Goal: Transaction & Acquisition: Purchase product/service

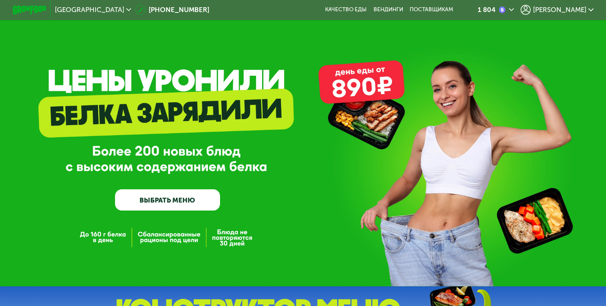
click at [572, 11] on span "[PERSON_NAME]" at bounding box center [559, 9] width 53 height 7
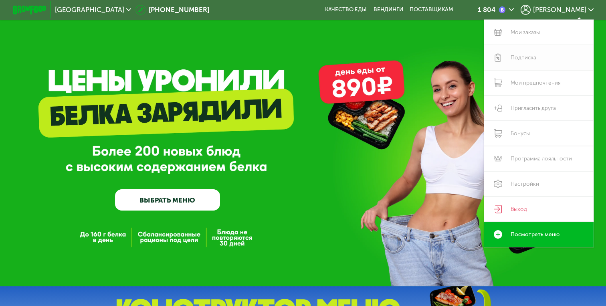
click at [528, 59] on link "Подписка" at bounding box center [538, 57] width 109 height 25
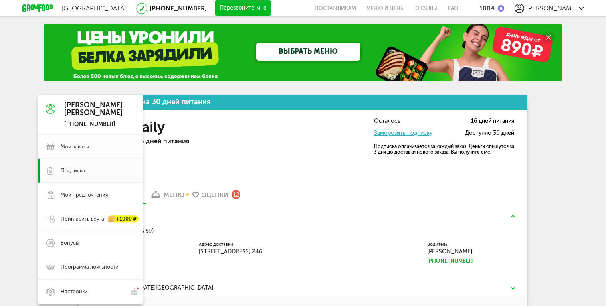
click at [78, 145] on span "Мои заказы" at bounding box center [75, 146] width 28 height 7
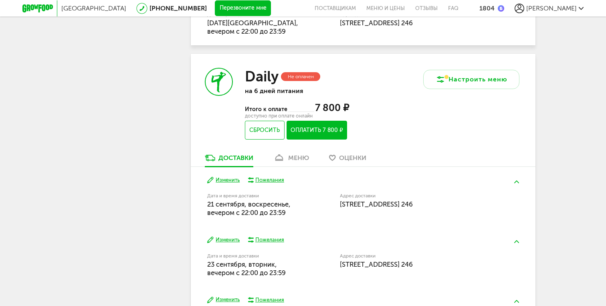
scroll to position [324, 0]
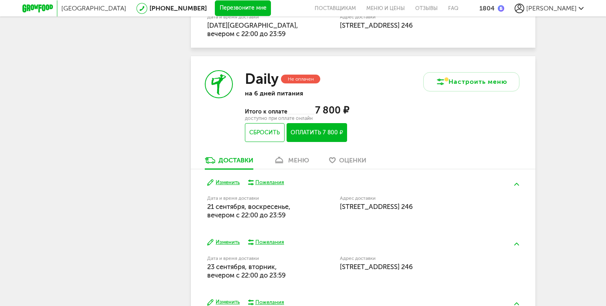
click at [303, 135] on button "Оплатить 7 800 ₽" at bounding box center [317, 132] width 61 height 19
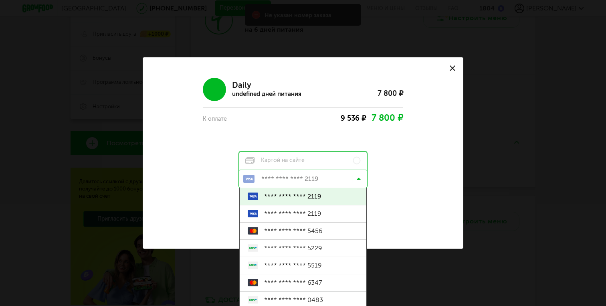
click at [358, 179] on icon at bounding box center [359, 180] width 4 height 8
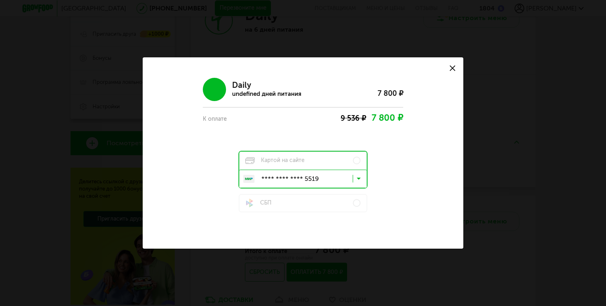
click at [320, 263] on span "**** **** **** 5519" at bounding box center [311, 265] width 94 height 17
click at [424, 208] on div "Daily undefined дней питания 7 800 ₽ К оплате 9 536 ₽ 7 800 ₽ Картой на сайте *…" at bounding box center [303, 142] width 292 height 140
click at [305, 160] on label "Картой на сайте" at bounding box center [302, 160] width 127 height 18
click at [308, 174] on input "Search for option" at bounding box center [304, 181] width 127 height 14
click at [307, 266] on span "**** **** **** 5519" at bounding box center [311, 265] width 94 height 17
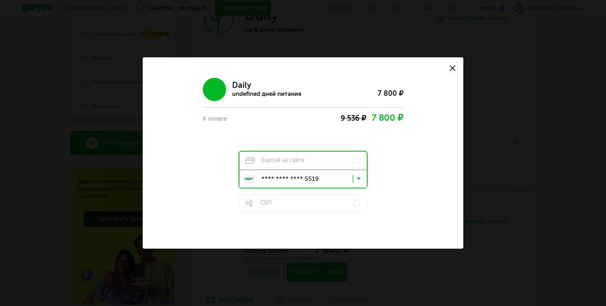
click at [402, 187] on div "Daily undefined дней питания 7 800 ₽ К оплате 9 536 ₽ 7 800 ₽ Картой на сайте *…" at bounding box center [303, 142] width 292 height 140
click at [454, 66] on use at bounding box center [453, 68] width 6 height 6
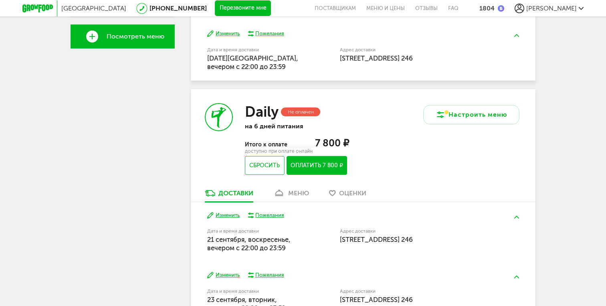
scroll to position [299, 0]
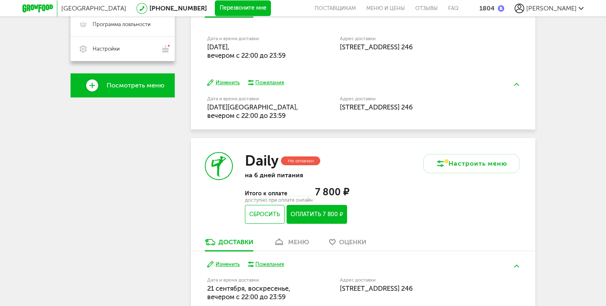
scroll to position [372, 0]
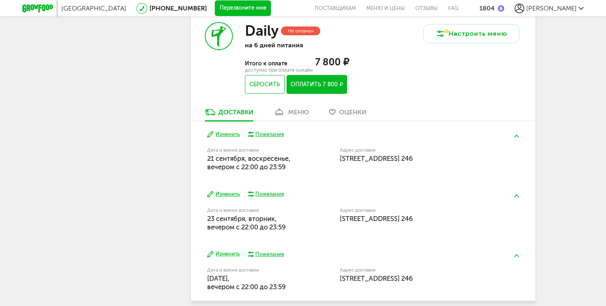
click at [317, 85] on button "Оплатить 7 800 ₽" at bounding box center [317, 84] width 61 height 19
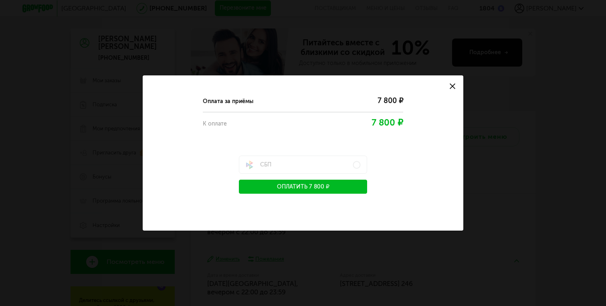
click at [451, 87] on use at bounding box center [453, 86] width 6 height 6
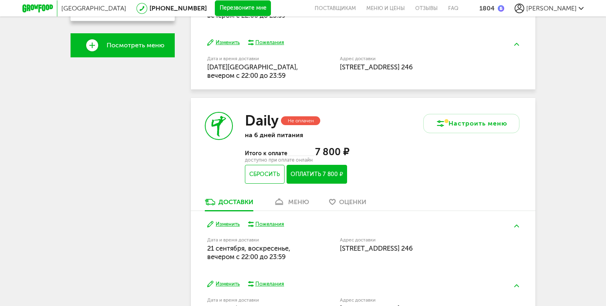
scroll to position [283, 0]
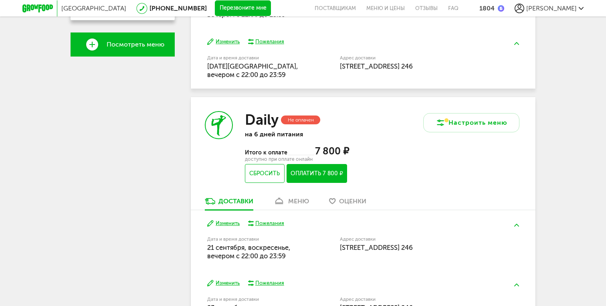
click at [319, 174] on button "Оплатить 7 800 ₽" at bounding box center [317, 173] width 61 height 19
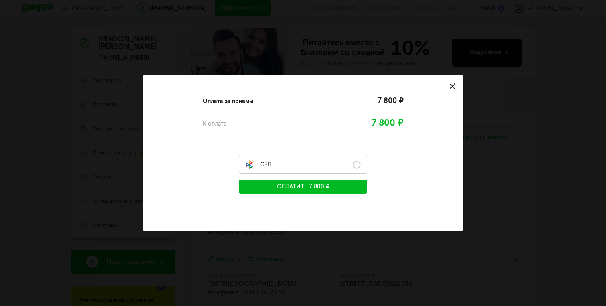
click at [351, 161] on label "СБП" at bounding box center [303, 165] width 128 height 18
click at [335, 165] on label "СБП" at bounding box center [303, 165] width 128 height 18
click at [304, 162] on label "СБП" at bounding box center [303, 165] width 128 height 18
click at [304, 126] on div "7 800 ₽" at bounding box center [333, 122] width 140 height 13
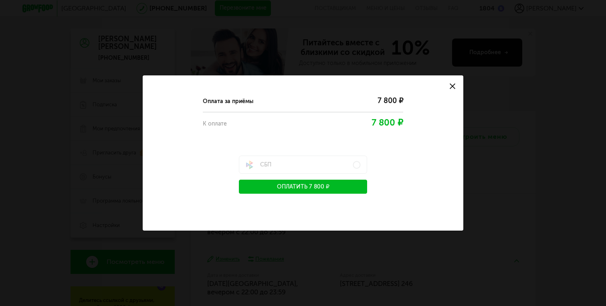
click at [452, 84] on icon at bounding box center [453, 86] width 6 height 6
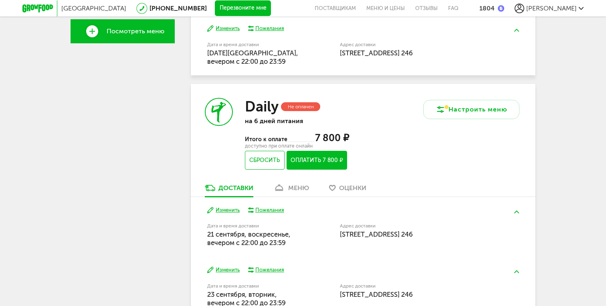
scroll to position [336, 0]
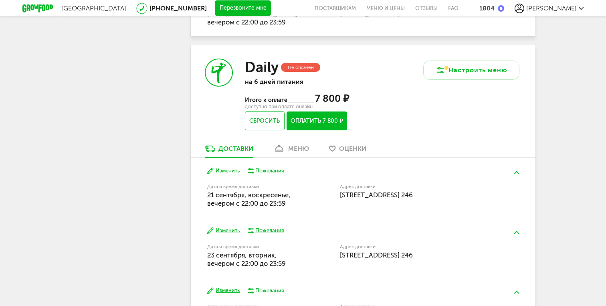
click at [324, 122] on button "Оплатить 7 800 ₽" at bounding box center [317, 120] width 61 height 19
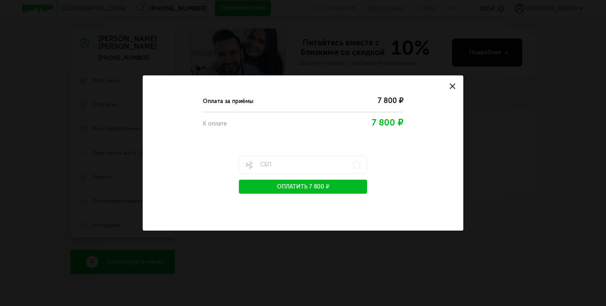
scroll to position [66, 0]
click at [452, 86] on use at bounding box center [453, 86] width 6 height 6
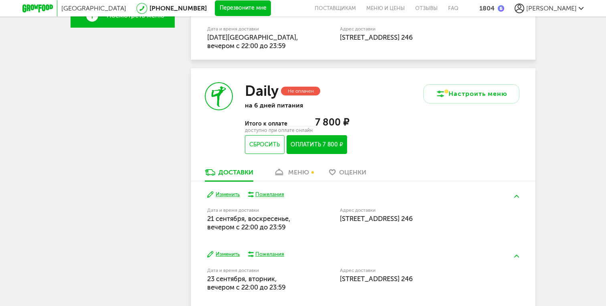
scroll to position [321, 0]
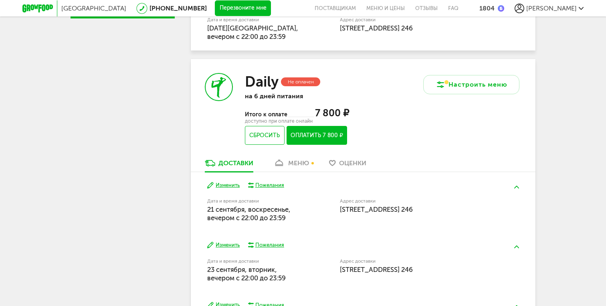
click at [315, 136] on button "Оплатить 7 800 ₽" at bounding box center [317, 135] width 61 height 19
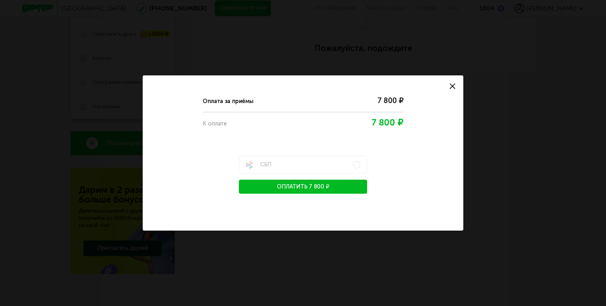
scroll to position [185, 0]
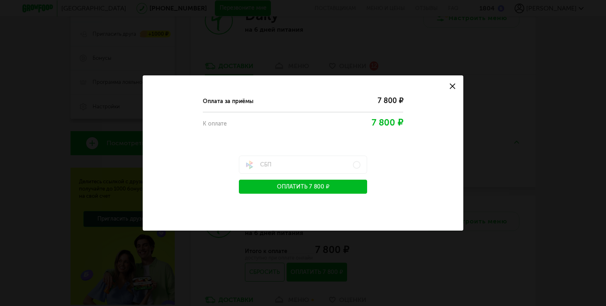
click at [451, 86] on icon at bounding box center [453, 86] width 6 height 6
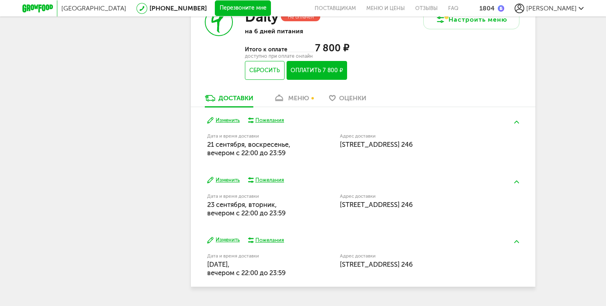
scroll to position [409, 0]
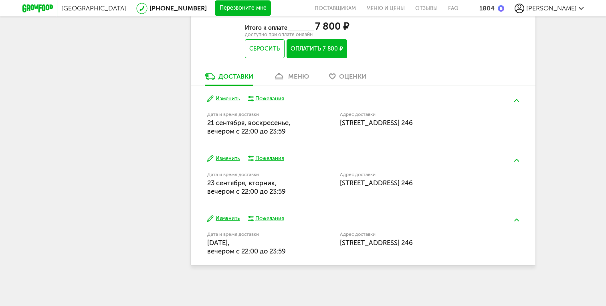
scroll to position [368, 0]
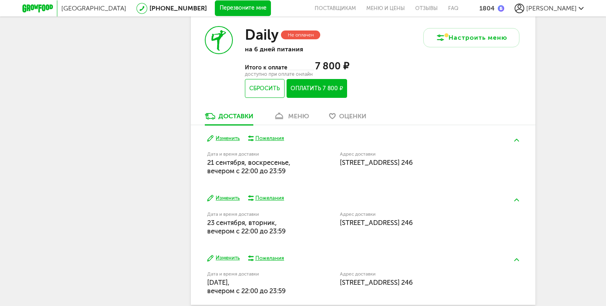
click at [297, 87] on button "Оплатить 7 800 ₽" at bounding box center [317, 88] width 61 height 19
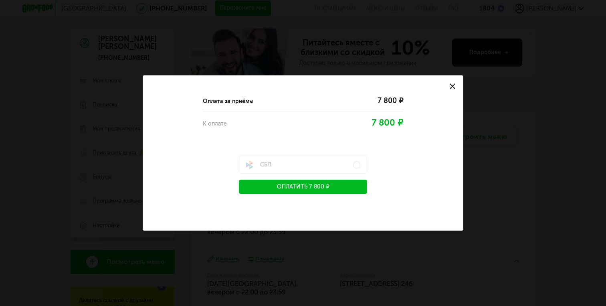
click at [456, 84] on button at bounding box center [453, 86] width 22 height 22
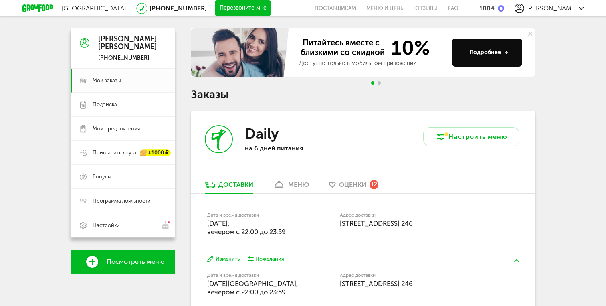
click at [571, 10] on span "[PERSON_NAME]" at bounding box center [551, 8] width 50 height 8
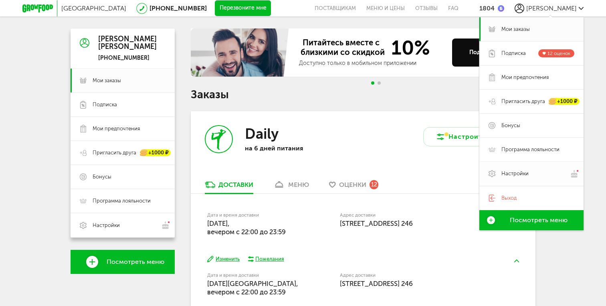
click at [509, 174] on span "Настройки" at bounding box center [514, 173] width 27 height 7
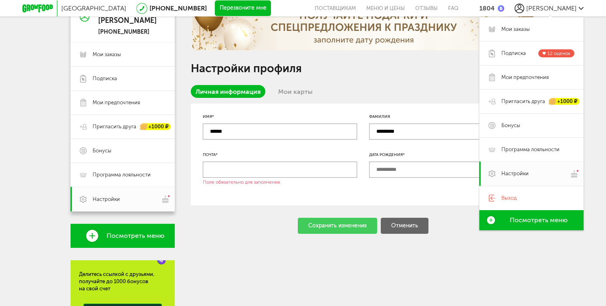
scroll to position [99, 0]
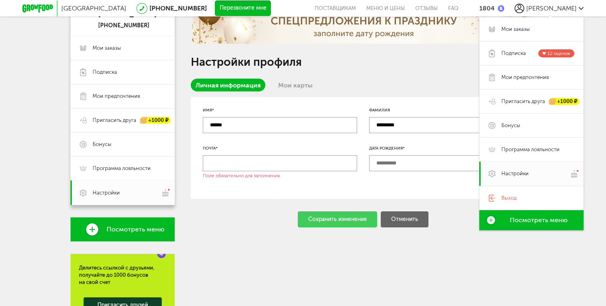
click at [264, 235] on div "Настройки профиля Личная информация Мои карты Имя* ****** Фамилия ********* Поч…" at bounding box center [363, 193] width 345 height 395
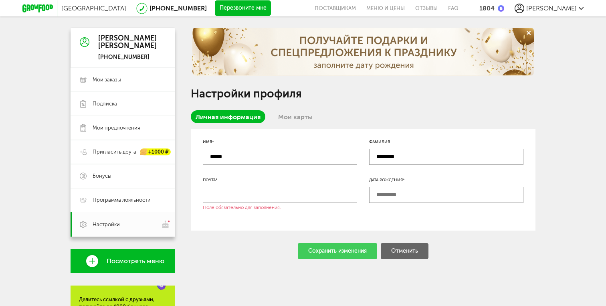
scroll to position [63, 0]
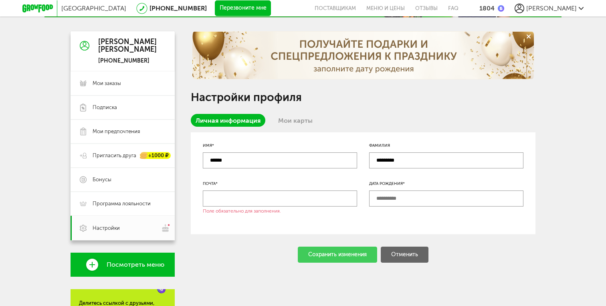
click at [299, 123] on link "Мои карты" at bounding box center [295, 120] width 44 height 13
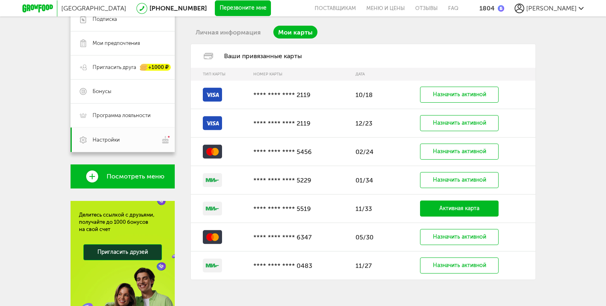
scroll to position [167, 0]
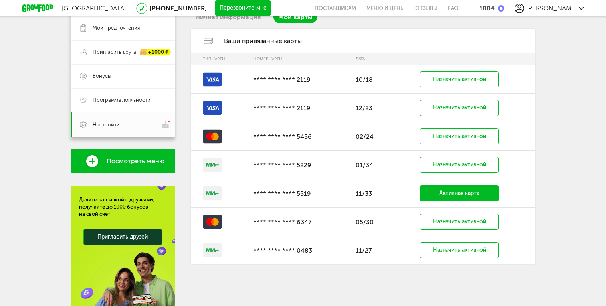
click at [303, 79] on p "**** **** **** 2119" at bounding box center [300, 80] width 94 height 8
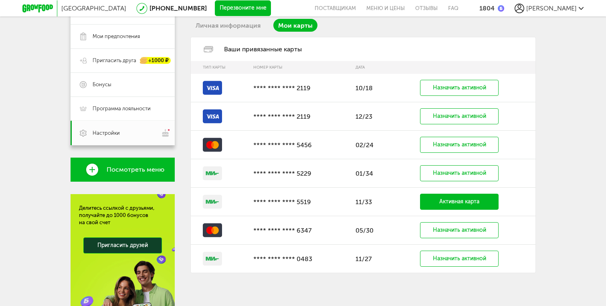
scroll to position [143, 0]
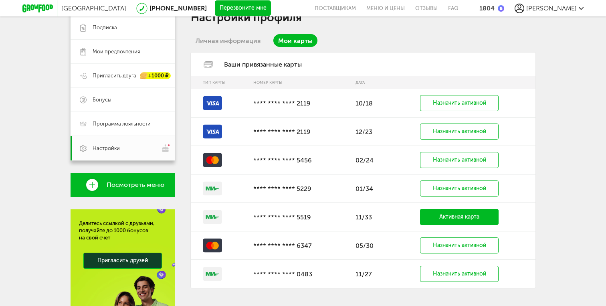
click at [234, 42] on link "Личная информация" at bounding box center [228, 40] width 75 height 13
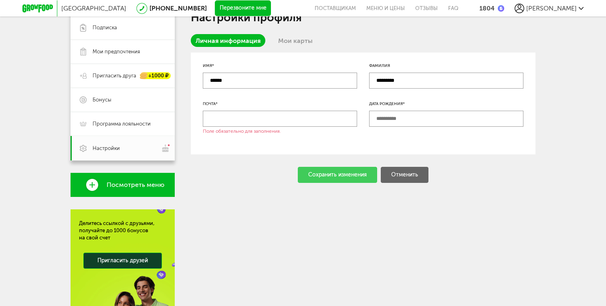
click at [298, 40] on link "Мои карты" at bounding box center [295, 40] width 44 height 13
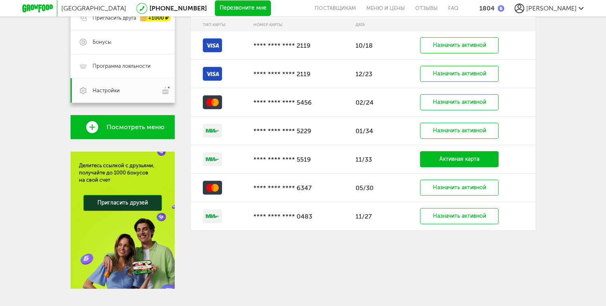
scroll to position [200, 0]
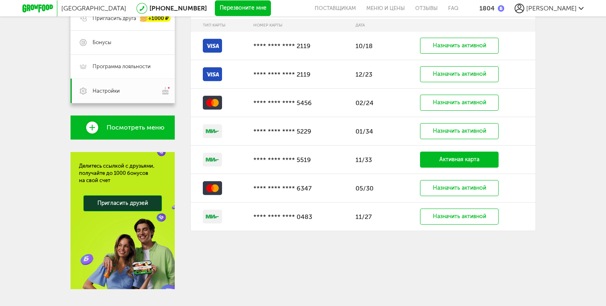
click at [444, 160] on link "Активная карта" at bounding box center [459, 159] width 79 height 16
click at [364, 157] on td "11/33" at bounding box center [371, 159] width 40 height 28
click at [312, 161] on p "**** **** **** 5519" at bounding box center [300, 160] width 94 height 8
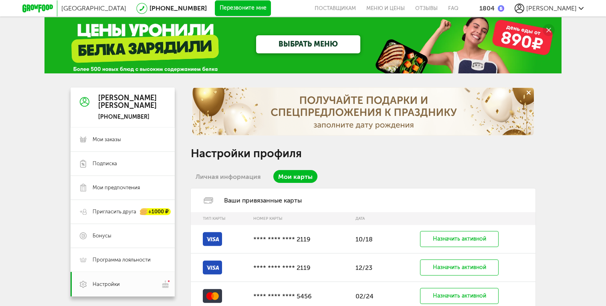
scroll to position [0, 0]
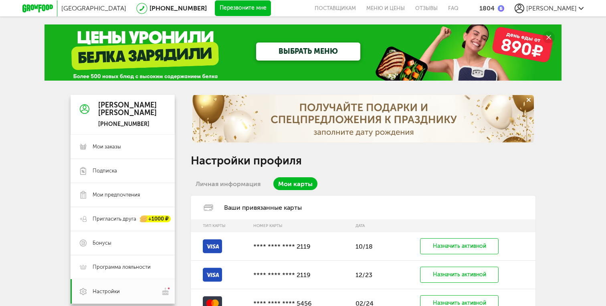
click at [557, 10] on span "[PERSON_NAME]" at bounding box center [551, 8] width 50 height 8
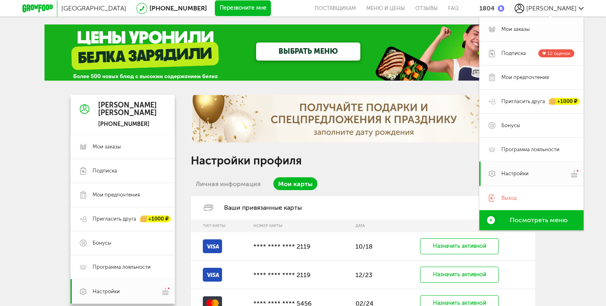
click at [513, 25] on link "Мои заказы" at bounding box center [531, 29] width 104 height 24
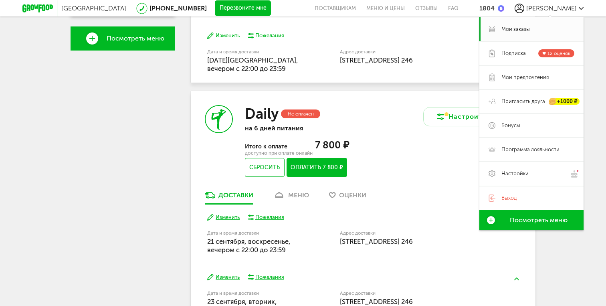
scroll to position [304, 0]
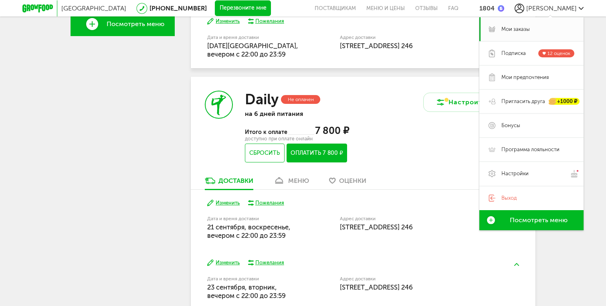
click at [317, 155] on button "Оплатить 7 800 ₽" at bounding box center [317, 152] width 61 height 19
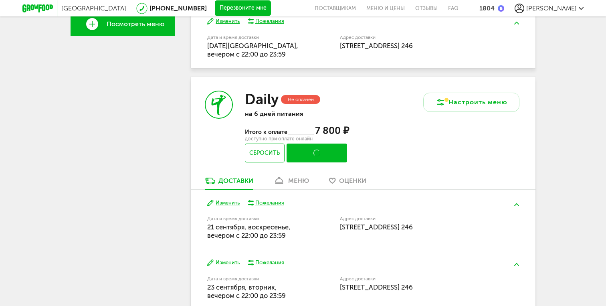
scroll to position [185, 0]
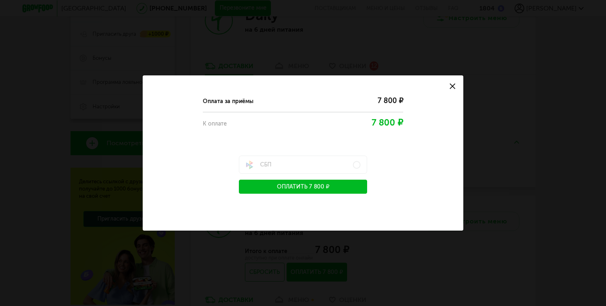
click at [321, 128] on div "7 800 ₽" at bounding box center [333, 122] width 140 height 13
click at [382, 112] on div "Оплата за приёмы 7 800 ₽" at bounding box center [303, 101] width 200 height 22
click at [452, 85] on icon at bounding box center [453, 86] width 6 height 6
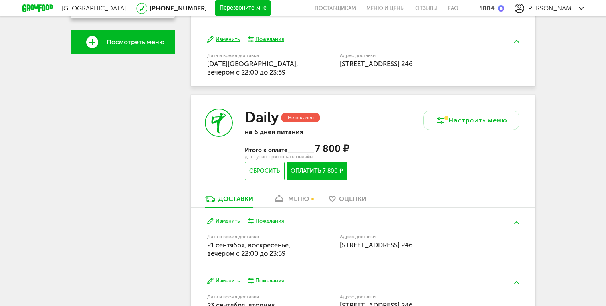
scroll to position [297, 0]
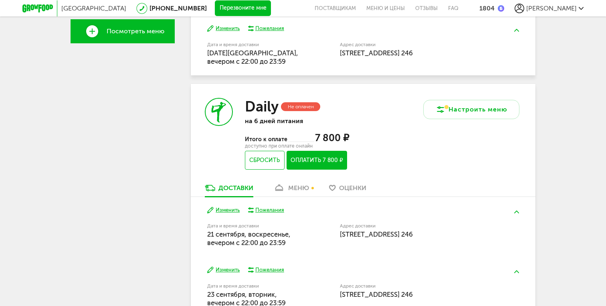
click at [326, 162] on button "Оплатить 7 800 ₽" at bounding box center [317, 160] width 61 height 19
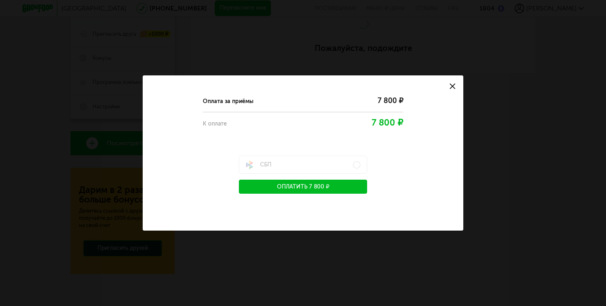
scroll to position [185, 0]
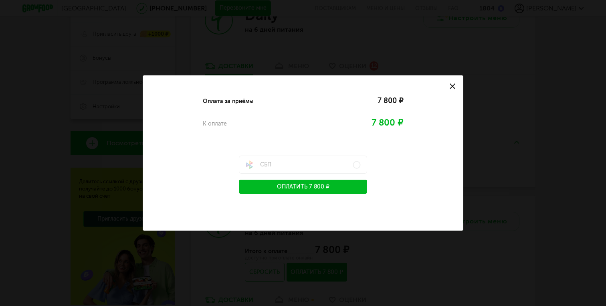
click at [453, 84] on icon at bounding box center [453, 86] width 6 height 6
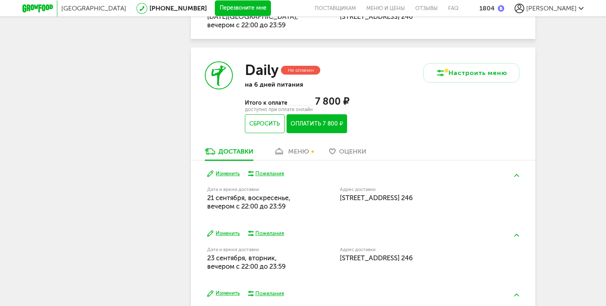
scroll to position [357, 0]
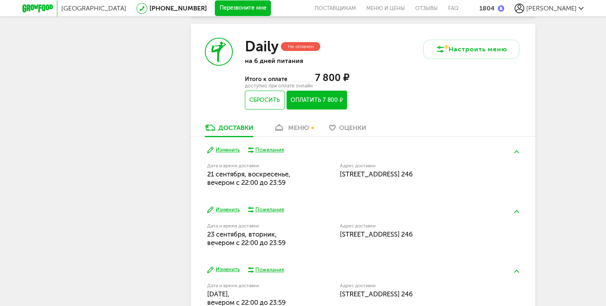
click at [327, 105] on button "Оплатить 7 800 ₽" at bounding box center [317, 100] width 61 height 19
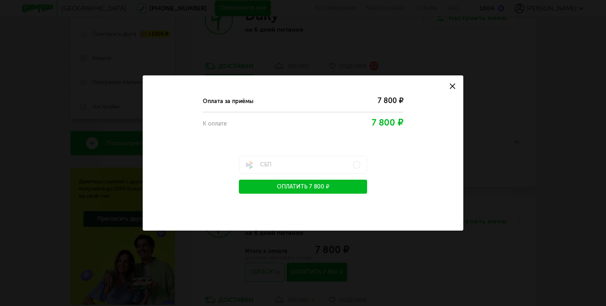
click at [452, 85] on icon at bounding box center [453, 86] width 6 height 6
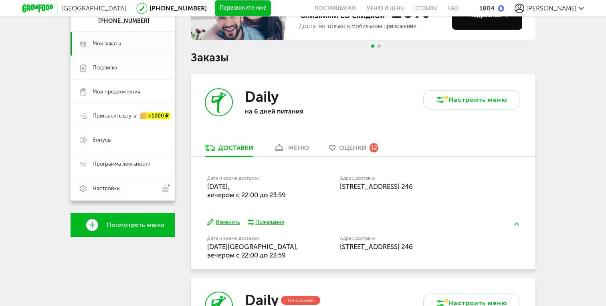
scroll to position [117, 0]
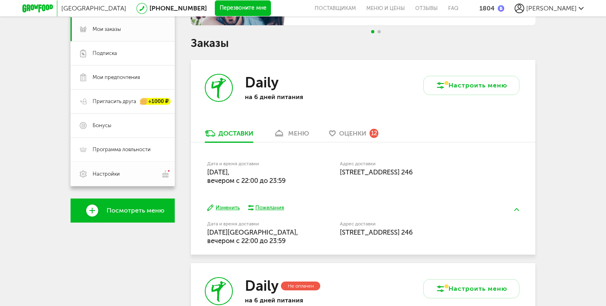
click at [115, 175] on span "Настройки" at bounding box center [106, 173] width 27 height 7
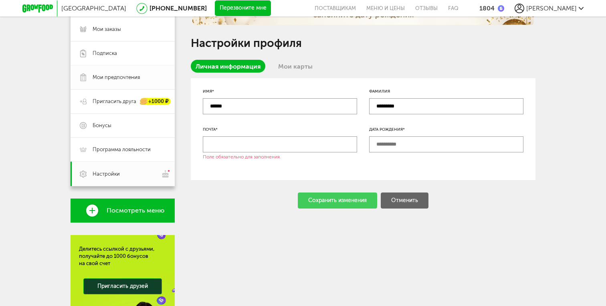
click at [123, 76] on span "Мои предпочтения" at bounding box center [116, 77] width 47 height 7
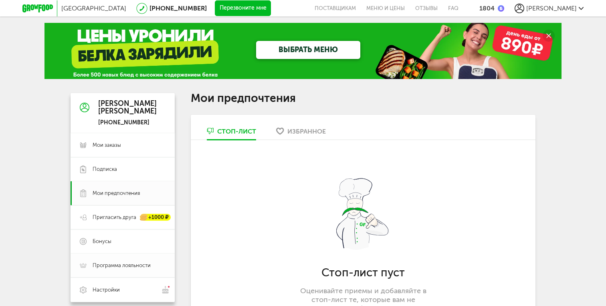
scroll to position [0, 0]
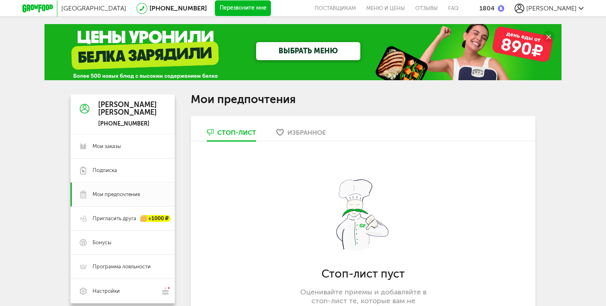
click at [495, 8] on div "1804" at bounding box center [486, 8] width 15 height 8
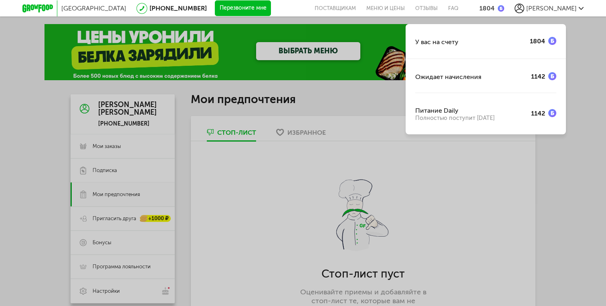
click at [565, 10] on span "[PERSON_NAME]" at bounding box center [551, 8] width 50 height 8
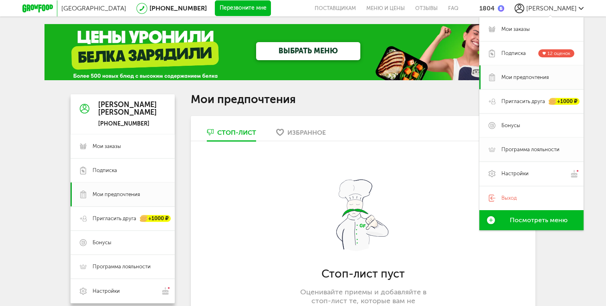
click at [523, 148] on span "Программа лояльности" at bounding box center [530, 149] width 58 height 7
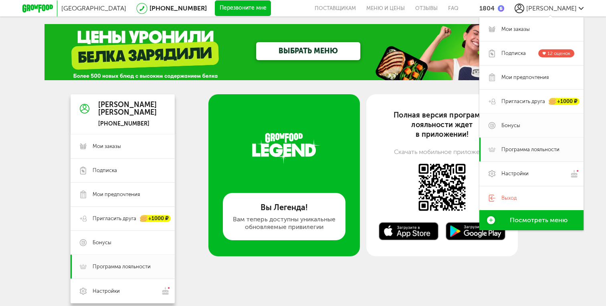
click at [507, 125] on span "Бонусы" at bounding box center [510, 125] width 19 height 7
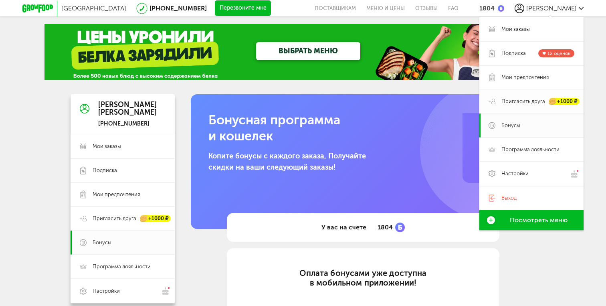
click at [512, 101] on span "Пригласить друга" at bounding box center [523, 101] width 44 height 7
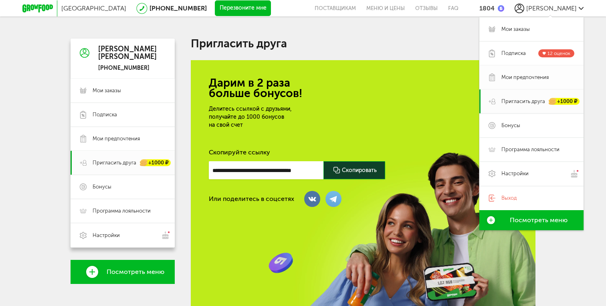
click at [515, 79] on span "Мои предпочтения" at bounding box center [524, 77] width 47 height 7
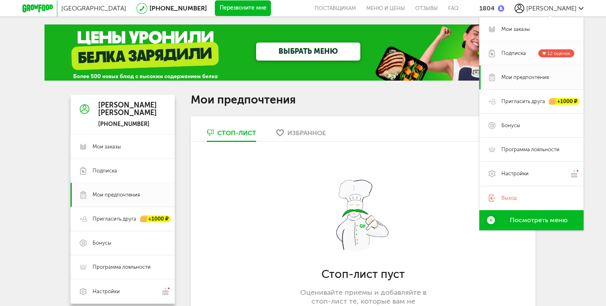
click at [510, 53] on span "Подписка" at bounding box center [513, 53] width 24 height 7
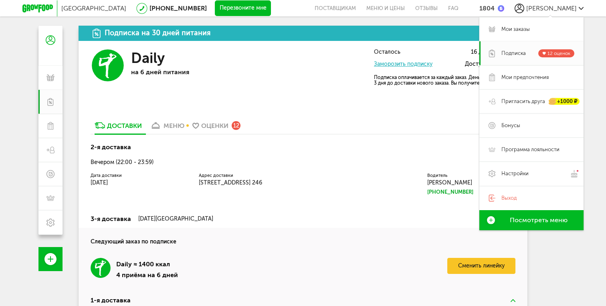
scroll to position [68, 0]
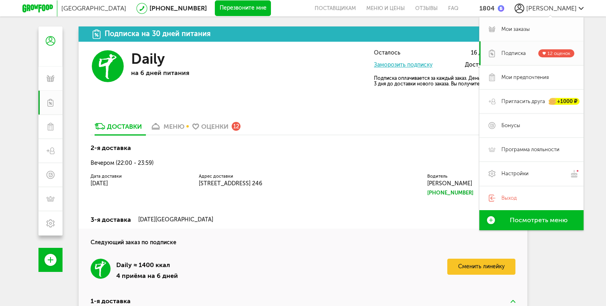
click at [525, 28] on span "Мои заказы" at bounding box center [515, 29] width 28 height 7
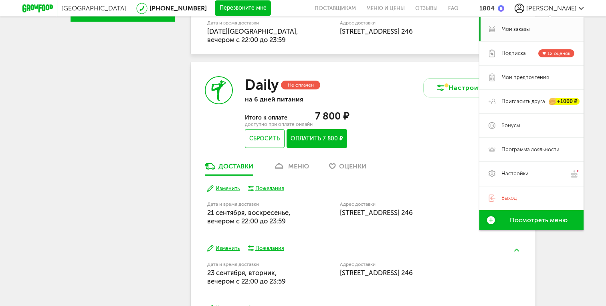
scroll to position [323, 0]
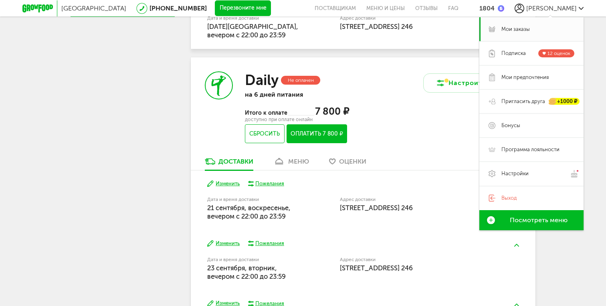
click at [330, 138] on button "Оплатить 7 800 ₽" at bounding box center [317, 133] width 61 height 19
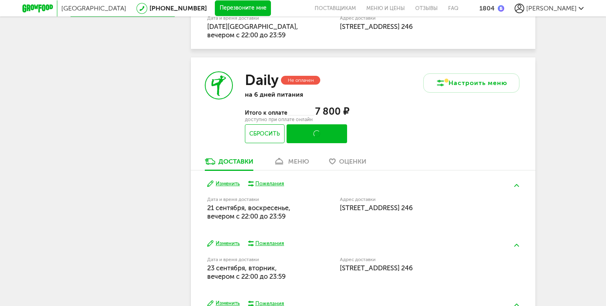
scroll to position [185, 0]
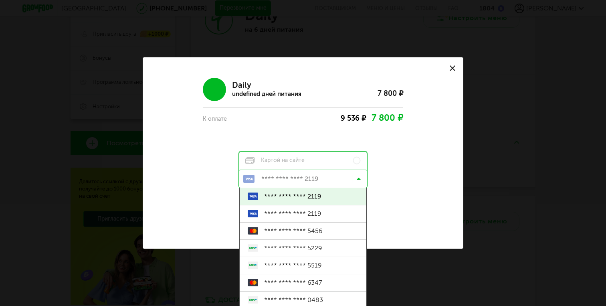
click at [357, 180] on icon at bounding box center [359, 180] width 4 height 8
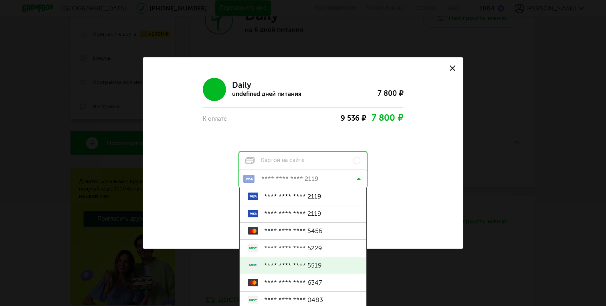
click at [324, 263] on span "**** **** **** 5519" at bounding box center [311, 265] width 94 height 17
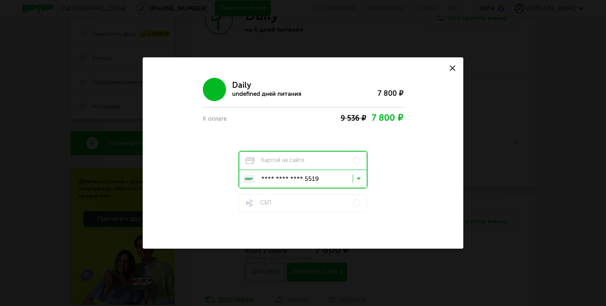
click at [358, 223] on div "Оплата заказа Daily undefined дней питания 7 800 ₽ К оплате 9 536 ₽ 7 800 ₽ Кар…" at bounding box center [303, 152] width 321 height 191
click at [408, 197] on div "Daily undefined дней питания 7 800 ₽ К оплате 9 536 ₽ 7 800 ₽ Картой на сайте *…" at bounding box center [303, 142] width 292 height 140
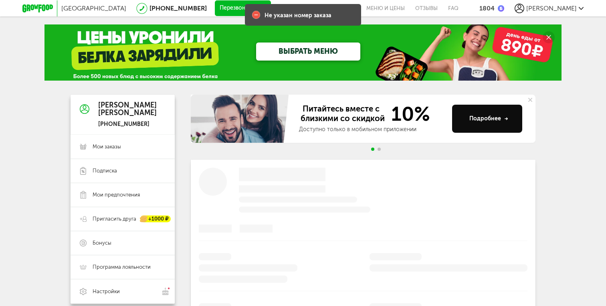
scroll to position [185, 0]
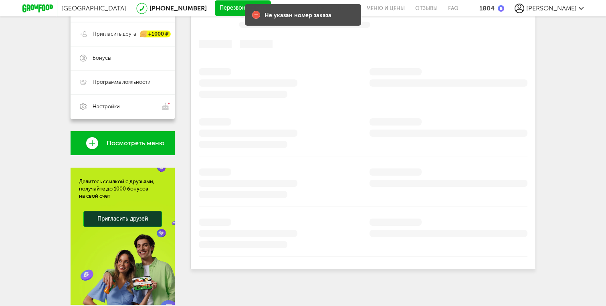
click at [256, 14] on use at bounding box center [256, 15] width 8 height 8
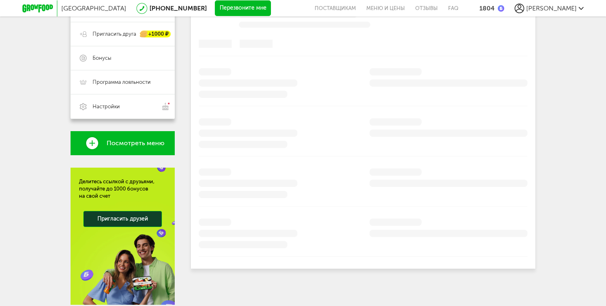
click at [190, 109] on div "**********" at bounding box center [303, 107] width 465 height 395
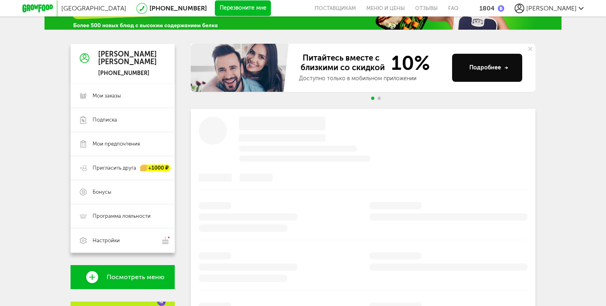
scroll to position [45, 0]
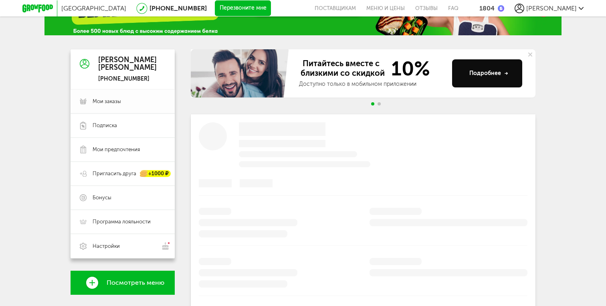
click at [119, 103] on span "Мои заказы" at bounding box center [107, 101] width 28 height 7
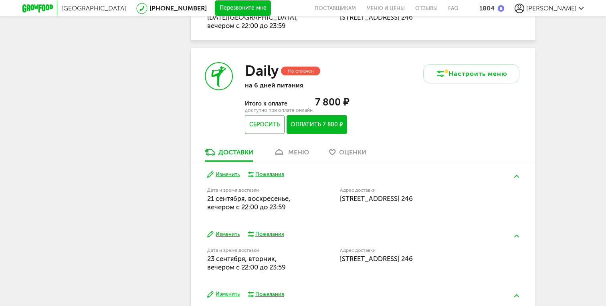
scroll to position [335, 0]
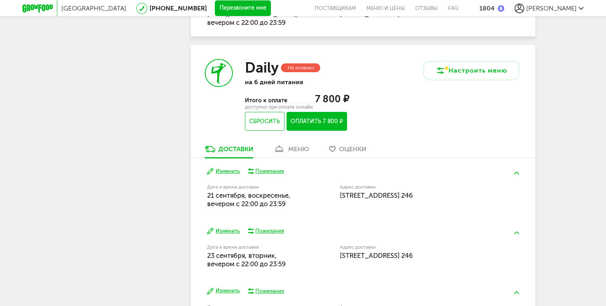
click at [297, 67] on div "Не оплачен" at bounding box center [301, 67] width 40 height 9
click at [313, 121] on button "Оплатить 7 800 ₽" at bounding box center [317, 121] width 61 height 19
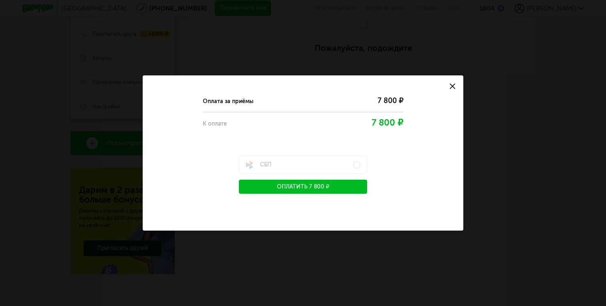
scroll to position [185, 0]
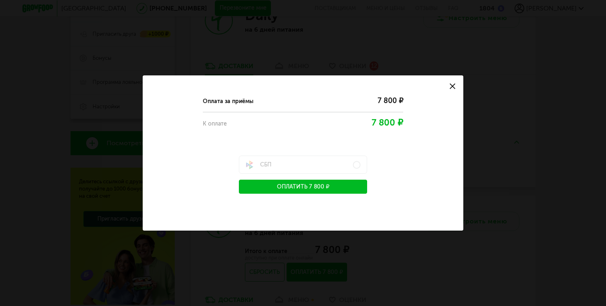
click at [454, 84] on icon at bounding box center [453, 86] width 6 height 6
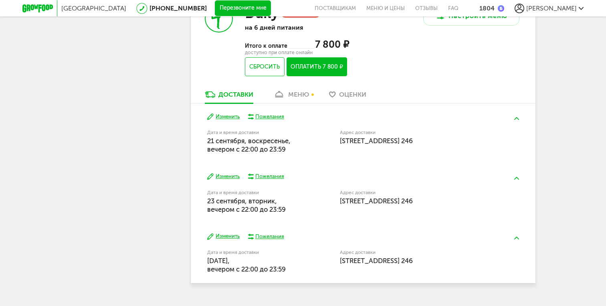
scroll to position [409, 0]
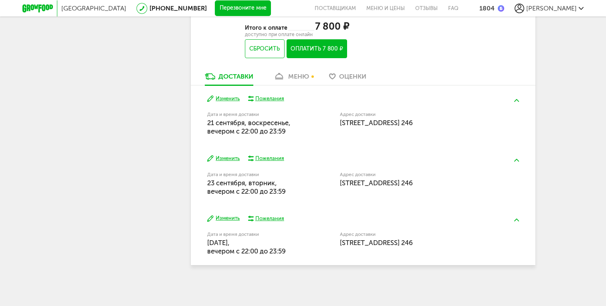
click at [332, 50] on button "Оплатить 7 800 ₽" at bounding box center [317, 48] width 61 height 19
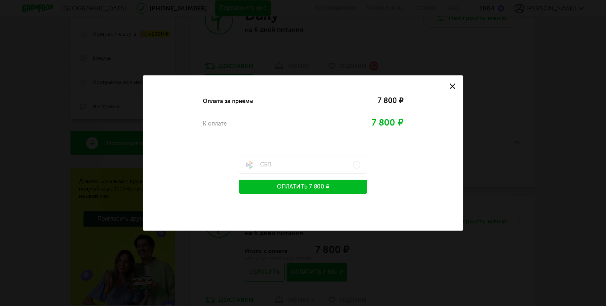
click at [453, 84] on icon at bounding box center [453, 86] width 6 height 6
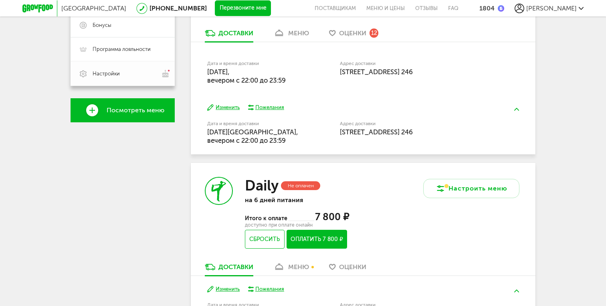
scroll to position [226, 0]
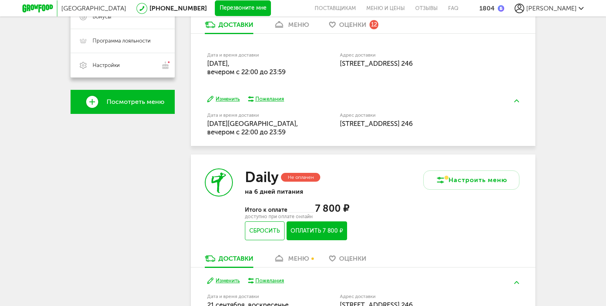
click at [318, 230] on button "Оплатить 7 800 ₽" at bounding box center [317, 230] width 61 height 19
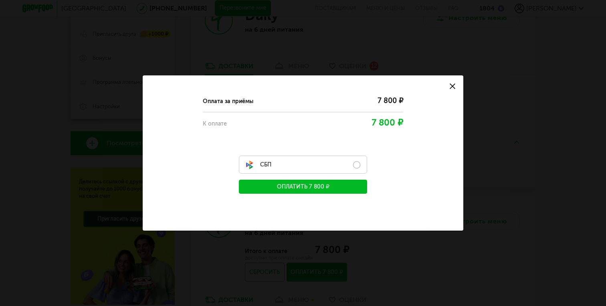
click at [322, 164] on label "СБП" at bounding box center [303, 165] width 128 height 18
click at [311, 141] on div "Оплата за приёмы 7 800 ₽ К оплате 7 800 ₽ СБП Оплатить 7 800 ₽" at bounding box center [303, 142] width 292 height 104
click at [453, 85] on use at bounding box center [453, 86] width 6 height 6
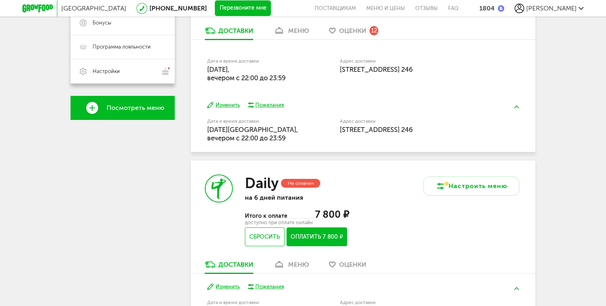
scroll to position [289, 0]
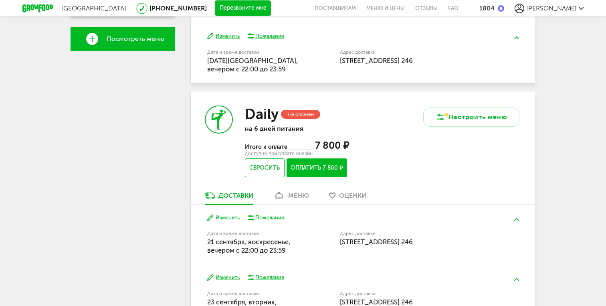
click at [311, 174] on button "Оплатить 7 800 ₽" at bounding box center [317, 167] width 61 height 19
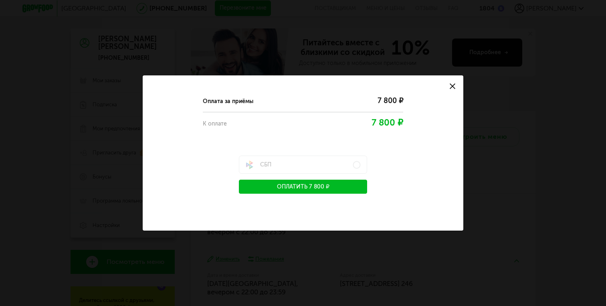
click at [455, 85] on icon at bounding box center [453, 86] width 6 height 6
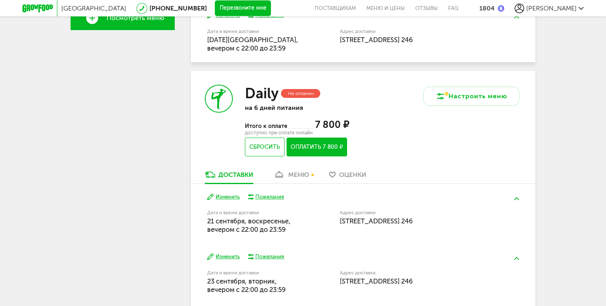
scroll to position [311, 0]
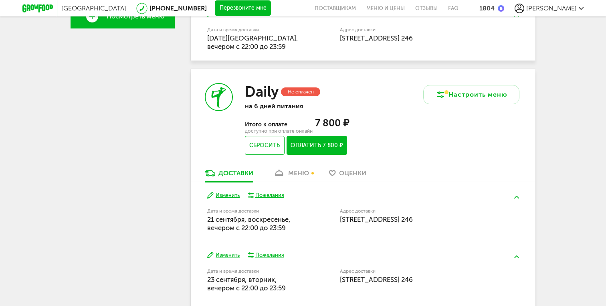
click at [309, 145] on button "Оплатить 7 800 ₽" at bounding box center [317, 145] width 61 height 19
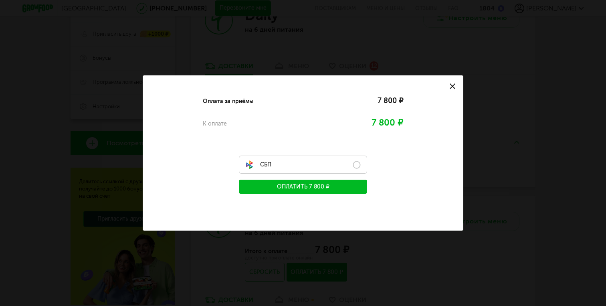
click at [332, 164] on label "СБП" at bounding box center [303, 165] width 128 height 18
click at [420, 155] on div "Оплата за приёмы 7 800 ₽ К оплате 7 800 ₽ СБП Оплатить 7 800 ₽" at bounding box center [303, 142] width 292 height 104
click at [452, 87] on use at bounding box center [453, 86] width 6 height 6
